Goal: Use online tool/utility: Utilize a website feature to perform a specific function

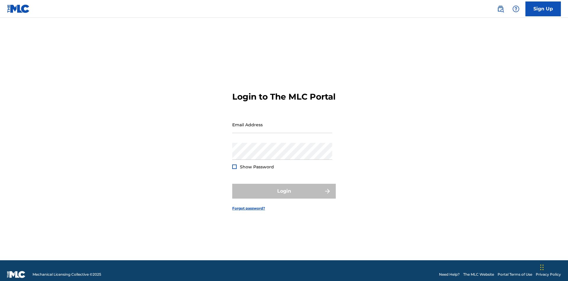
scroll to position [8, 0]
click at [282, 122] on input "Email Address" at bounding box center [282, 124] width 100 height 17
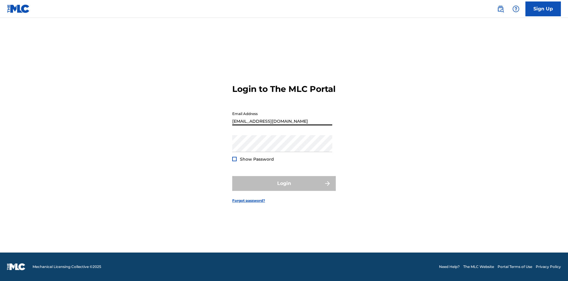
scroll to position [8, 0]
type input "[EMAIL_ADDRESS][DOMAIN_NAME]"
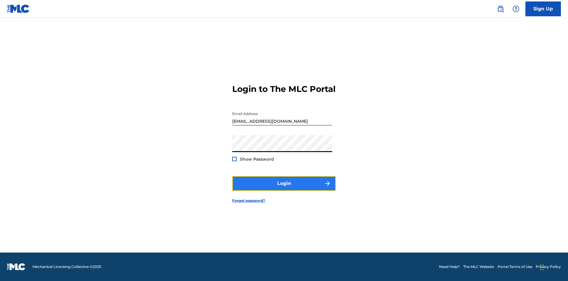
click at [284, 188] on button "Login" at bounding box center [284, 183] width 104 height 15
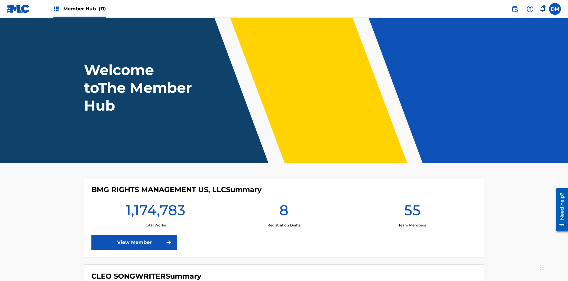
click at [84, 9] on span "Member Hub (11)" at bounding box center [84, 8] width 43 height 7
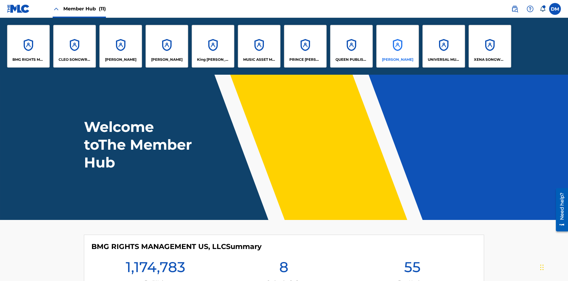
click at [398, 60] on p "[PERSON_NAME]" at bounding box center [397, 59] width 31 height 5
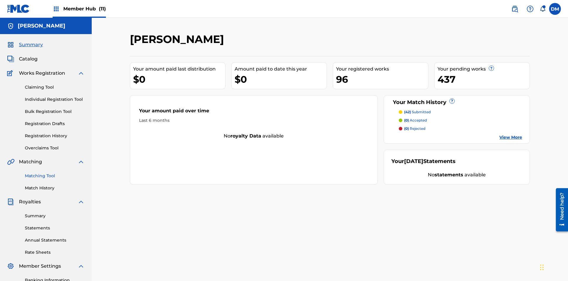
click at [55, 173] on link "Matching Tool" at bounding box center [55, 176] width 60 height 6
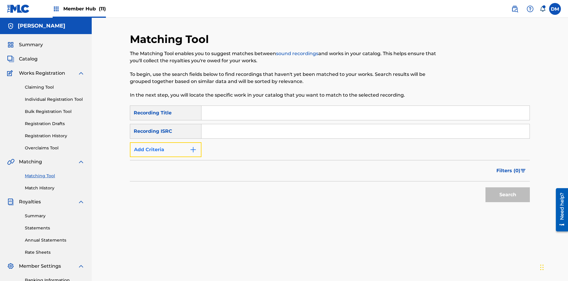
click at [166, 142] on button "Add Criteria" at bounding box center [166, 149] width 72 height 15
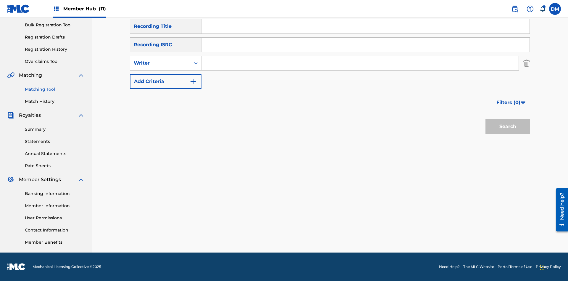
click at [360, 63] on input "Search Form" at bounding box center [360, 63] width 317 height 14
type input "[PERSON_NAME]"
click at [508, 126] on button "Search" at bounding box center [508, 126] width 44 height 15
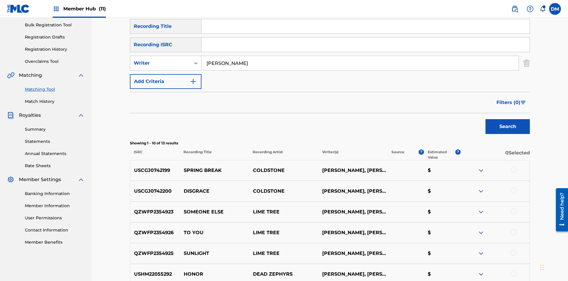
click at [514, 167] on div at bounding box center [514, 170] width 6 height 6
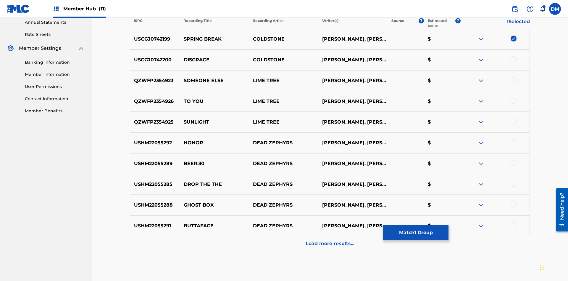
click at [514, 56] on div at bounding box center [514, 59] width 6 height 6
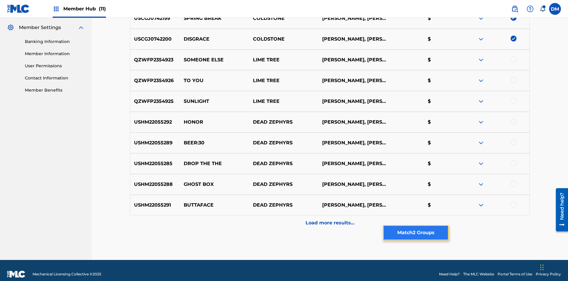
click at [416, 232] on button "Match 2 Groups" at bounding box center [415, 232] width 65 height 15
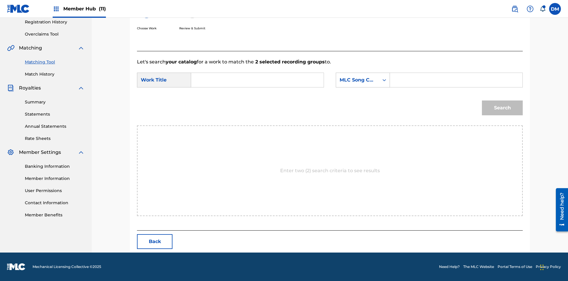
click at [258, 80] on input "Search Form" at bounding box center [257, 80] width 123 height 14
type input "GOODBYE"
click at [456, 80] on input "Search Form" at bounding box center [456, 80] width 123 height 14
type input "GV8XIE"
click at [503, 108] on button "Search" at bounding box center [502, 107] width 41 height 15
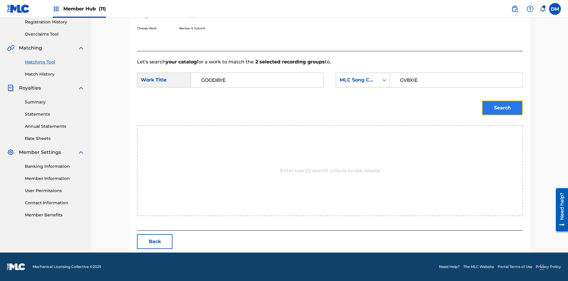
scroll to position [86, 0]
